Goal: Check status: Check status

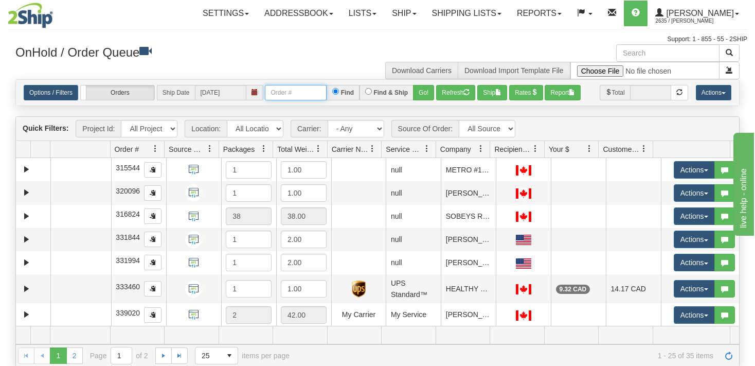
click at [310, 96] on input "text" at bounding box center [296, 92] width 62 height 15
paste input "367167"
type input "367167"
click at [422, 90] on button "Go!" at bounding box center [423, 92] width 21 height 15
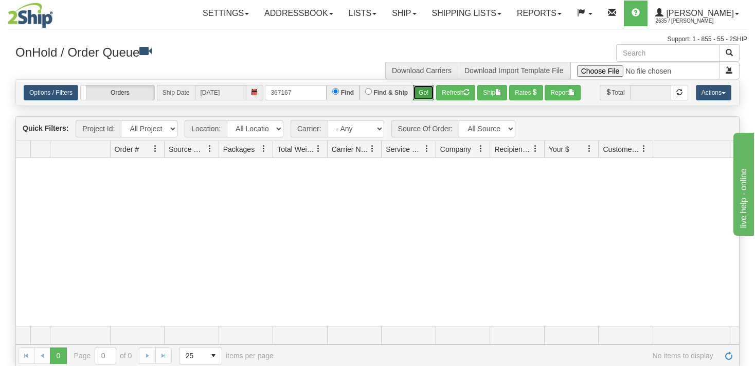
click at [427, 93] on button "Go!" at bounding box center [423, 92] width 21 height 15
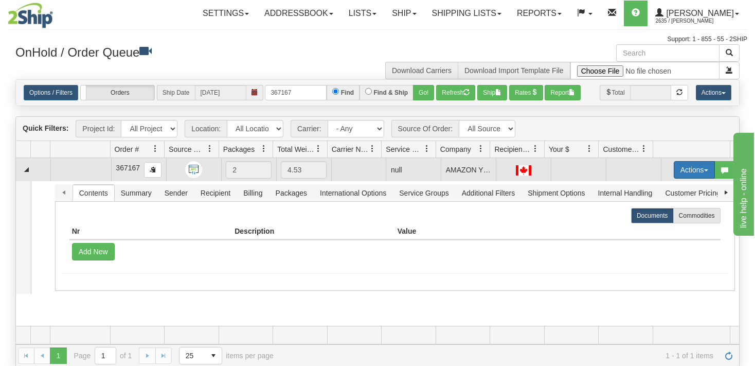
click at [698, 172] on button "Actions" at bounding box center [694, 169] width 41 height 17
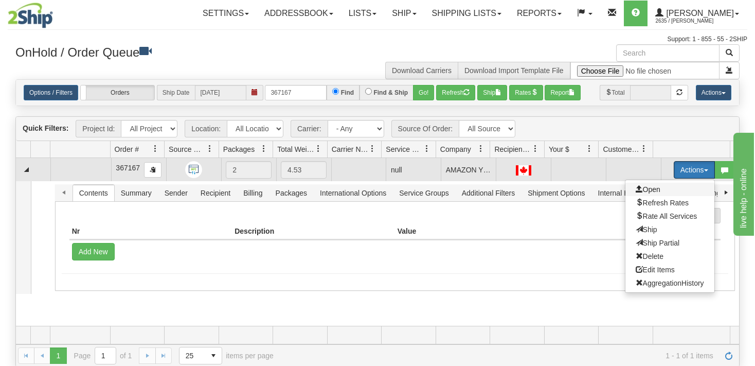
click at [651, 189] on span "Open" at bounding box center [648, 189] width 25 height 8
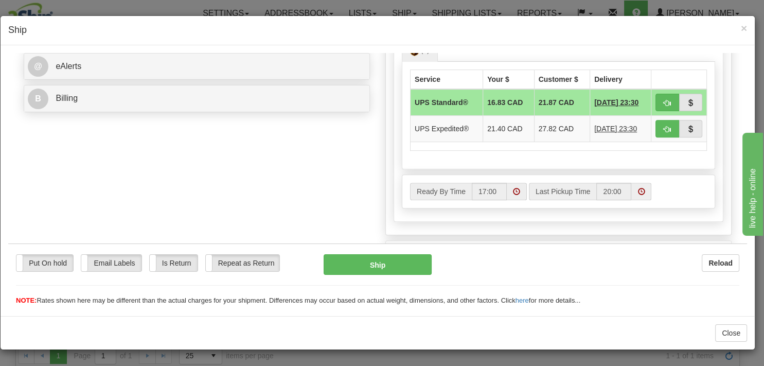
scroll to position [434, 0]
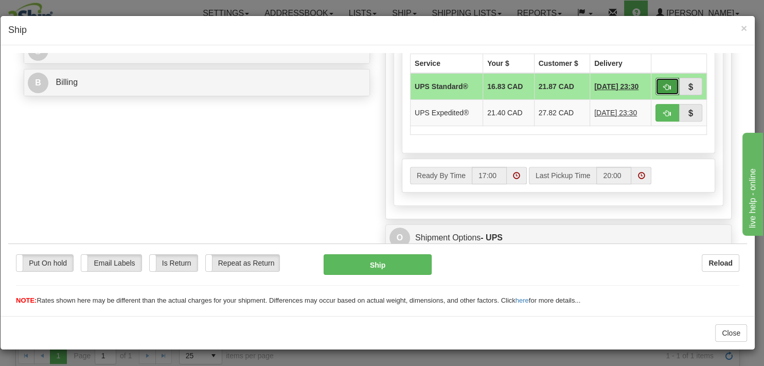
click at [664, 90] on span "button" at bounding box center [667, 86] width 7 height 7
type input "11"
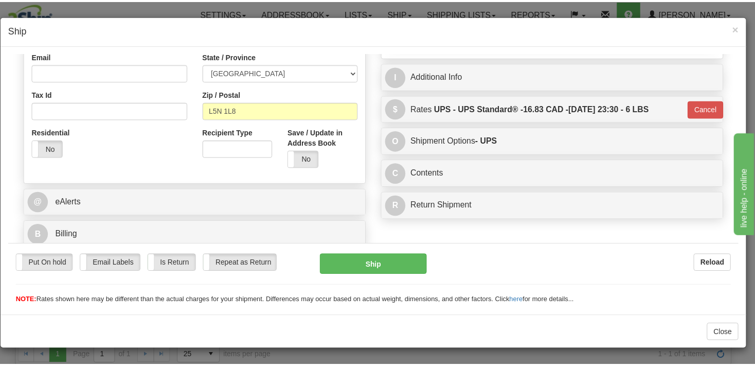
scroll to position [282, 0]
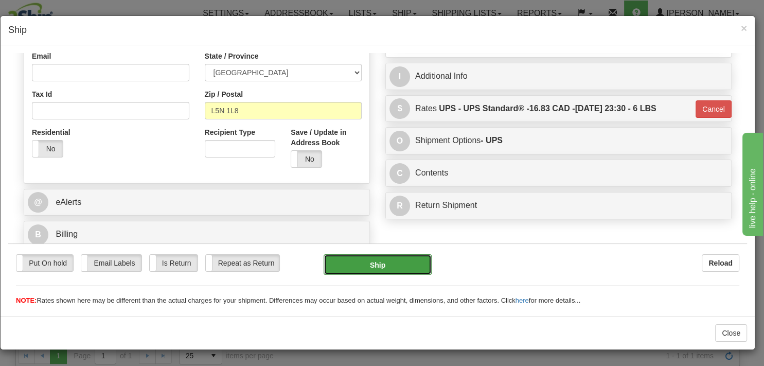
click at [374, 266] on button "Ship" at bounding box center [378, 264] width 108 height 21
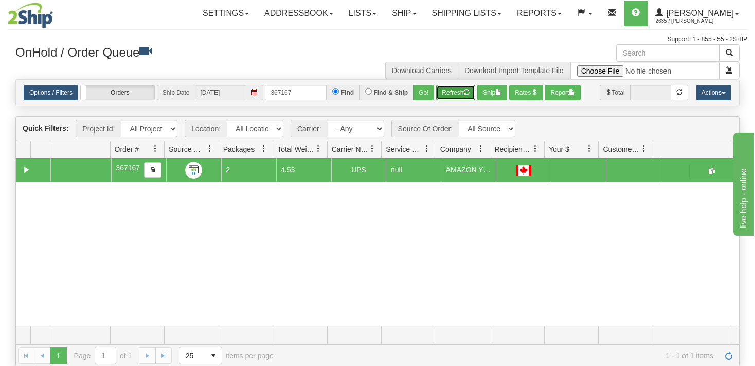
click at [451, 90] on button "Refresh" at bounding box center [455, 92] width 39 height 15
